Goal: Information Seeking & Learning: Find specific fact

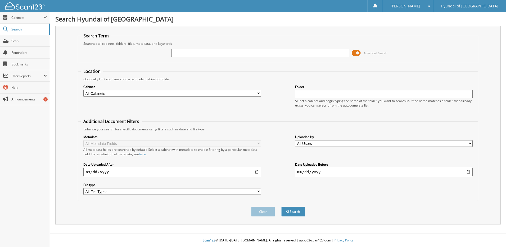
click at [190, 54] on input "text" at bounding box center [261, 53] width 178 height 8
type input "261281"
click at [282, 207] on button "Search" at bounding box center [294, 212] width 24 height 10
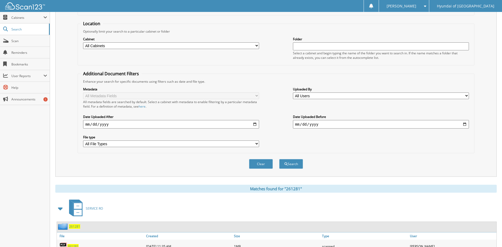
scroll to position [70, 0]
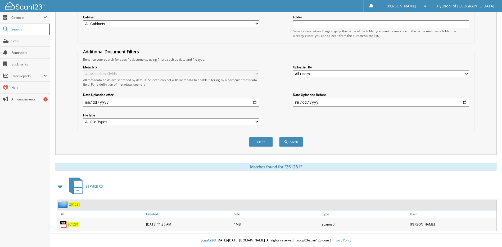
click at [73, 225] on span "261281" at bounding box center [73, 224] width 11 height 5
click at [75, 203] on span "261281" at bounding box center [74, 204] width 11 height 5
